Goal: Task Accomplishment & Management: Manage account settings

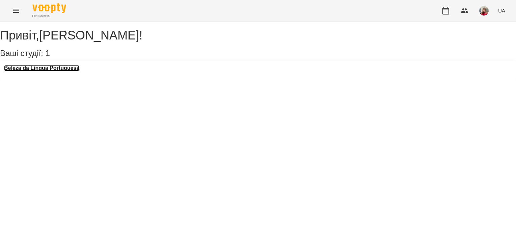
click at [72, 71] on h3 "Beleza da Língua Portuguesa" at bounding box center [41, 68] width 75 height 6
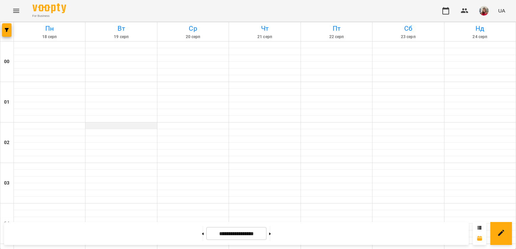
scroll to position [460, 0]
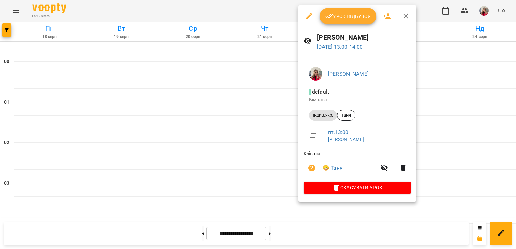
click at [350, 16] on span "Урок відбувся" at bounding box center [348, 16] width 46 height 8
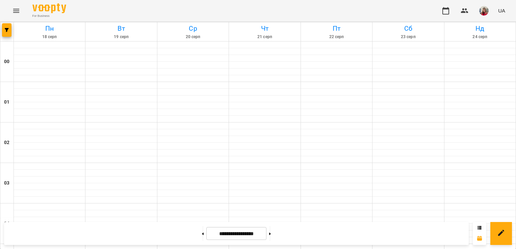
scroll to position [498, 0]
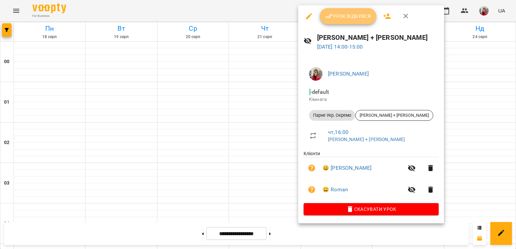
click at [348, 19] on span "Урок відбувся" at bounding box center [348, 16] width 46 height 8
